Goal: Ask a question

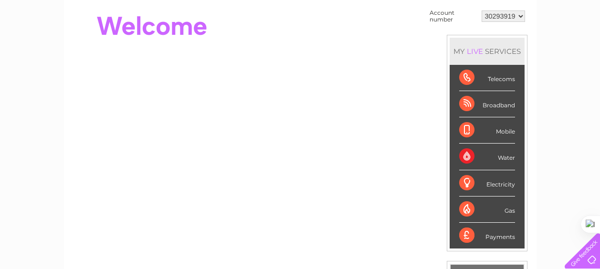
scroll to position [103, 0]
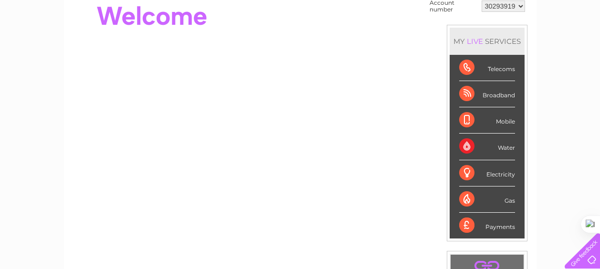
click at [500, 224] on div "Payments" at bounding box center [487, 226] width 56 height 26
click at [469, 225] on div "Payments" at bounding box center [487, 226] width 56 height 26
click at [500, 230] on div "Payments" at bounding box center [487, 226] width 56 height 26
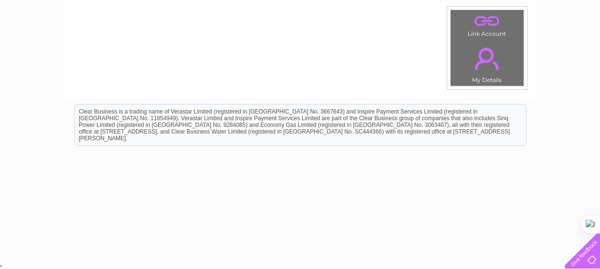
scroll to position [0, 0]
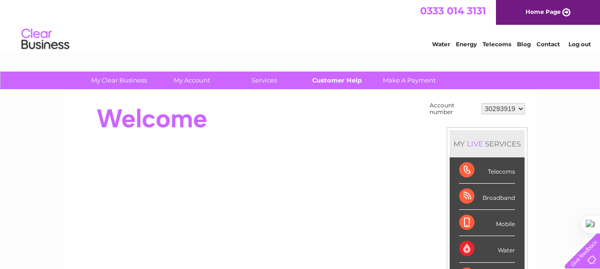
click at [336, 82] on link "Customer Help" at bounding box center [337, 81] width 79 height 18
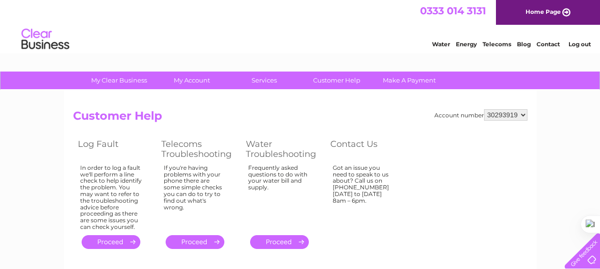
click at [523, 115] on select "30293919 30293920 30302547" at bounding box center [505, 114] width 43 height 11
